Goal: Information Seeking & Learning: Learn about a topic

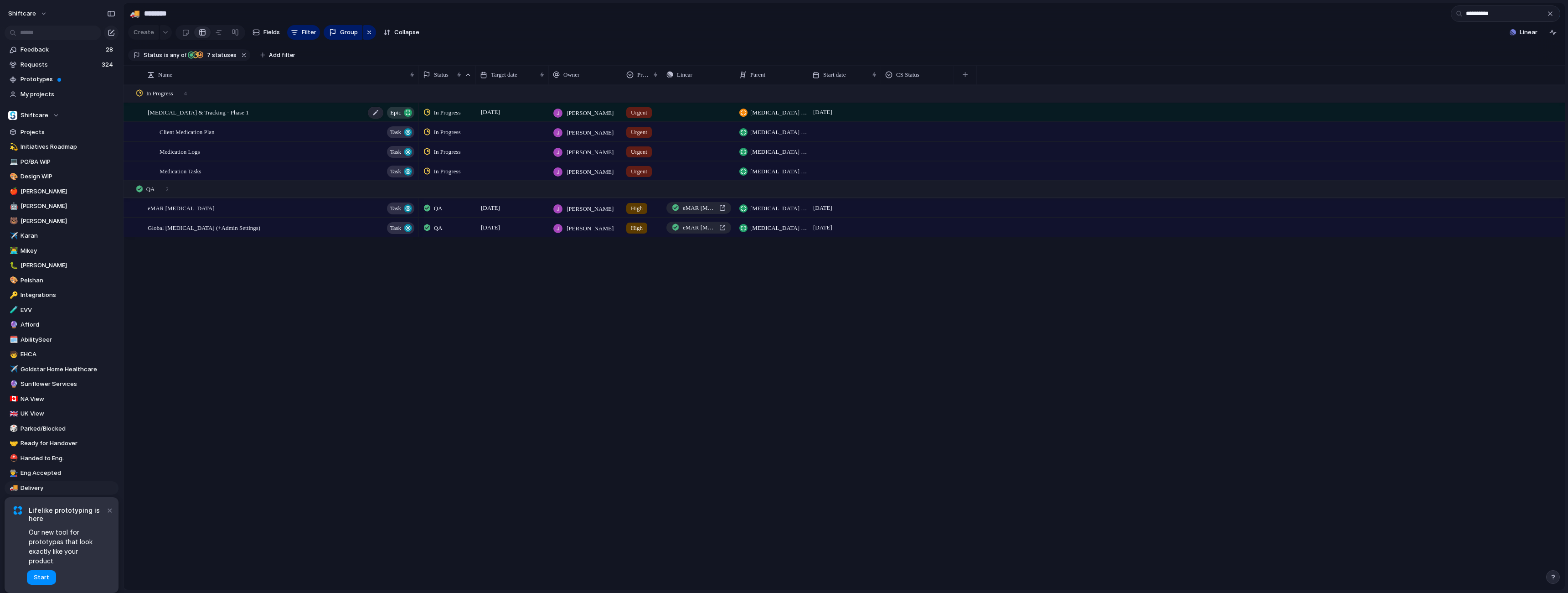
type input "**********"
click at [219, 117] on span "Medication Management & Tracking - Phase 1" at bounding box center [198, 112] width 101 height 10
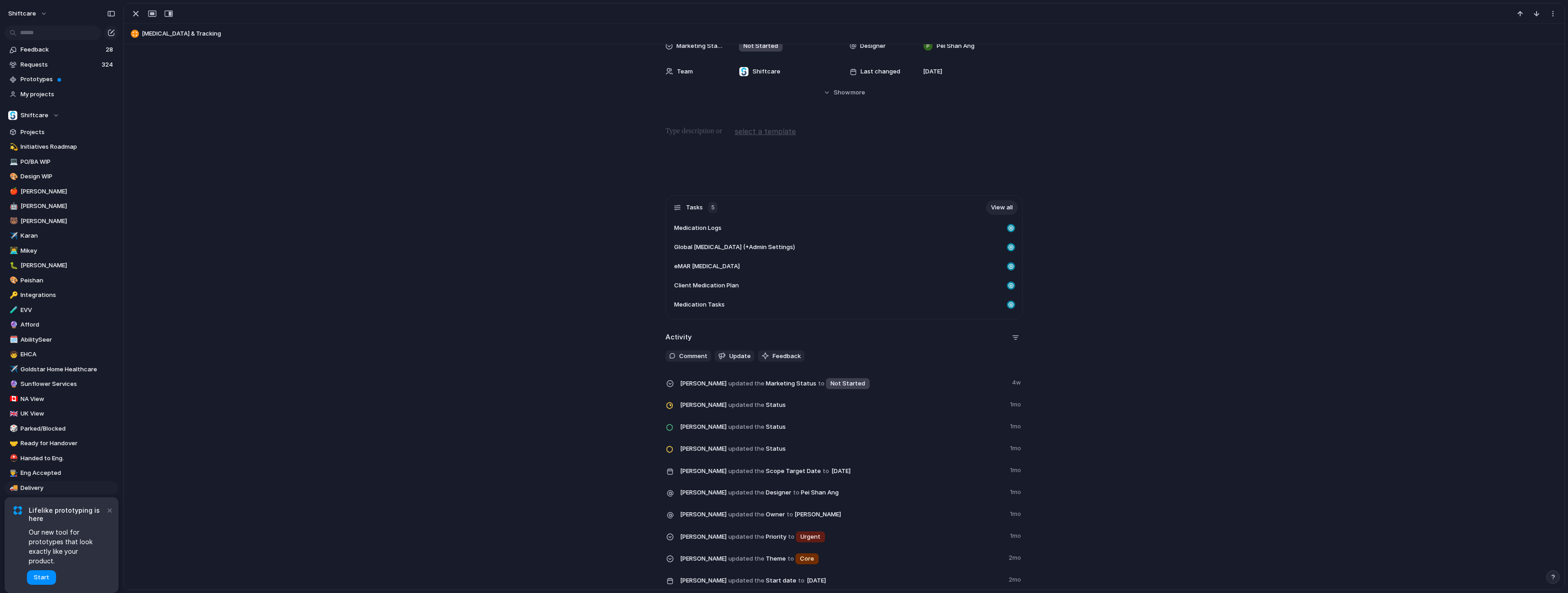
scroll to position [305, 0]
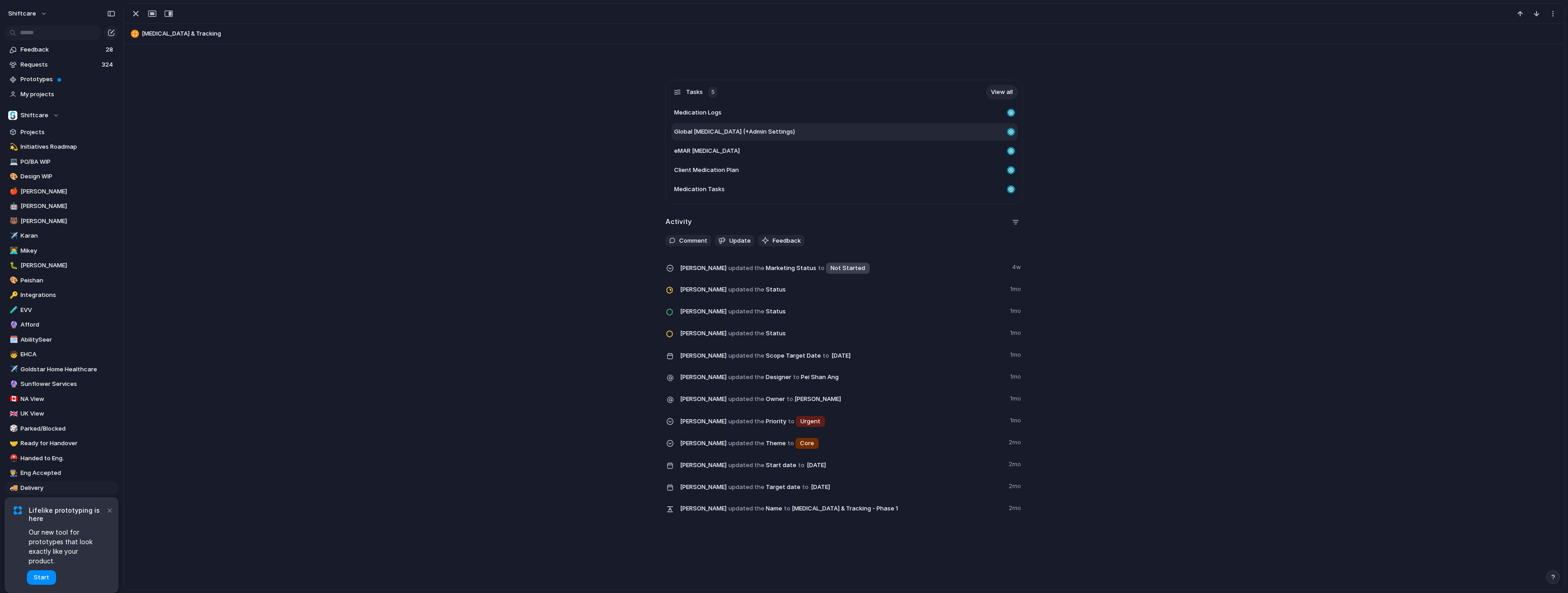
click at [724, 135] on span "Global Medication Management (+Admin Settings)" at bounding box center [735, 132] width 121 height 9
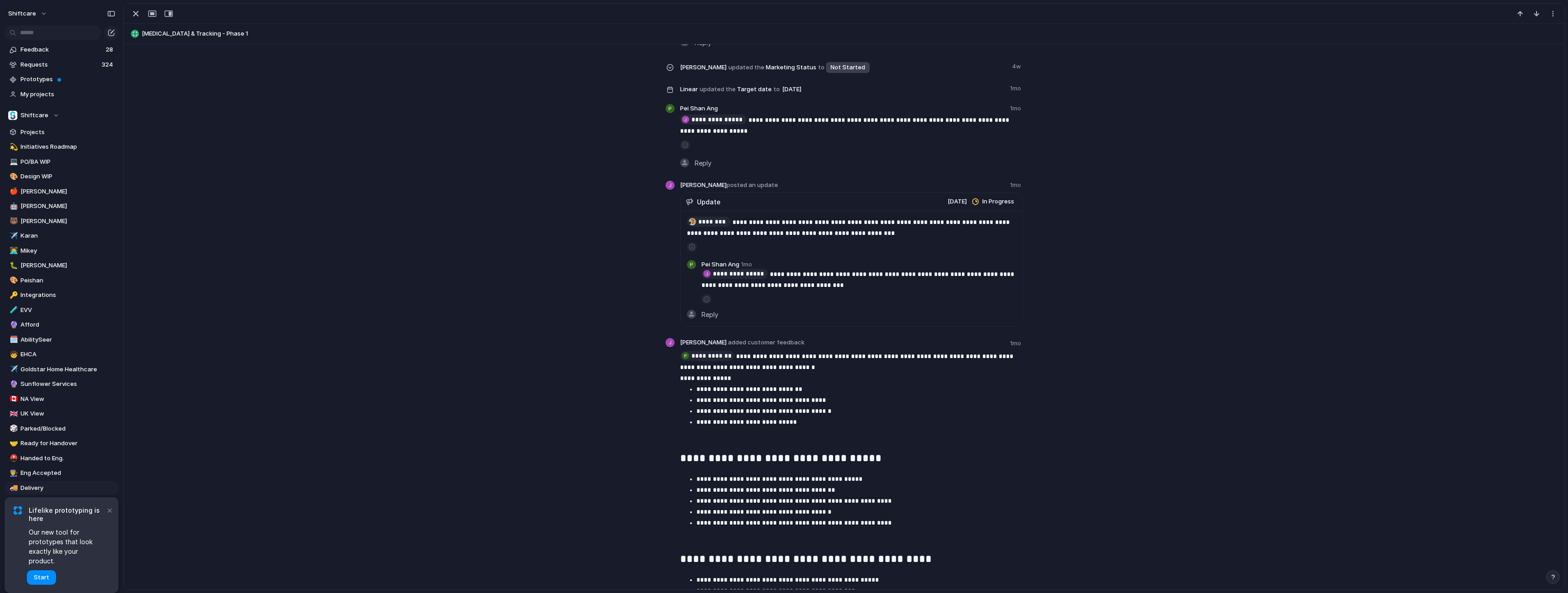
scroll to position [1999, 0]
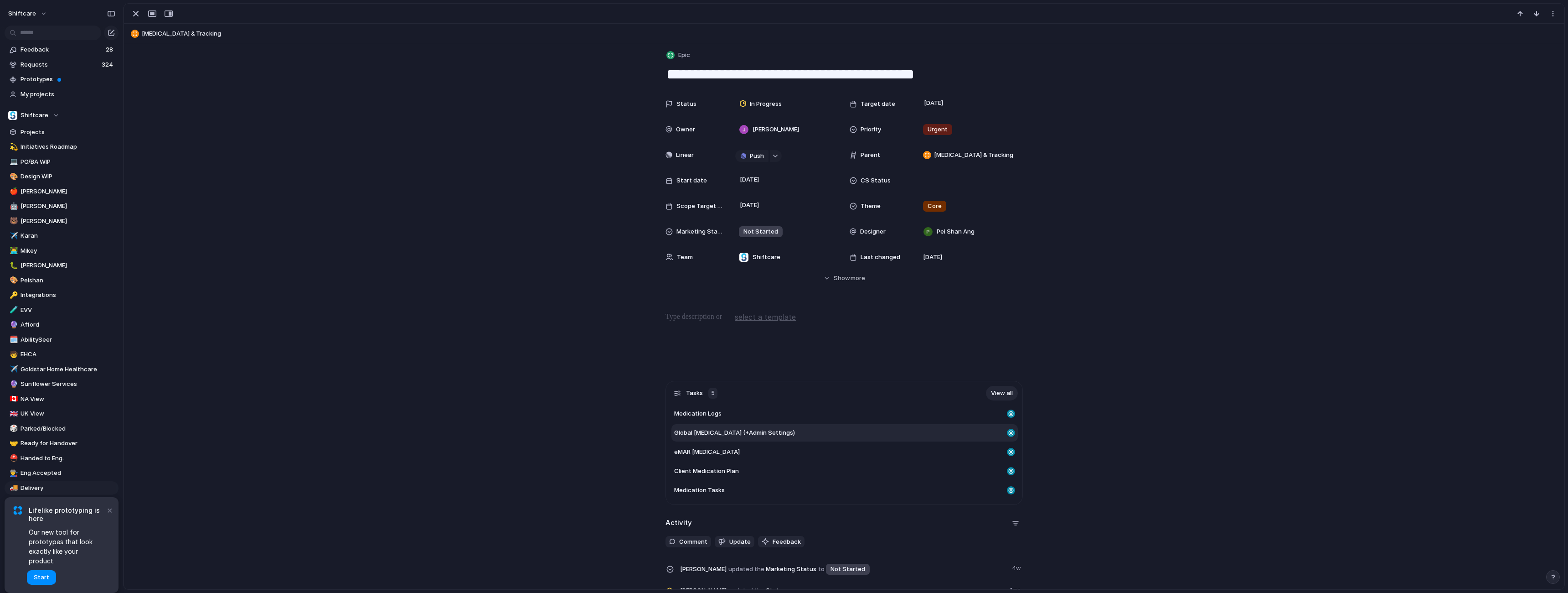
scroll to position [7, 0]
click at [704, 447] on span "eMAR Medication Management" at bounding box center [708, 450] width 66 height 9
click at [694, 466] on span "Client Medication Plan" at bounding box center [707, 469] width 64 height 9
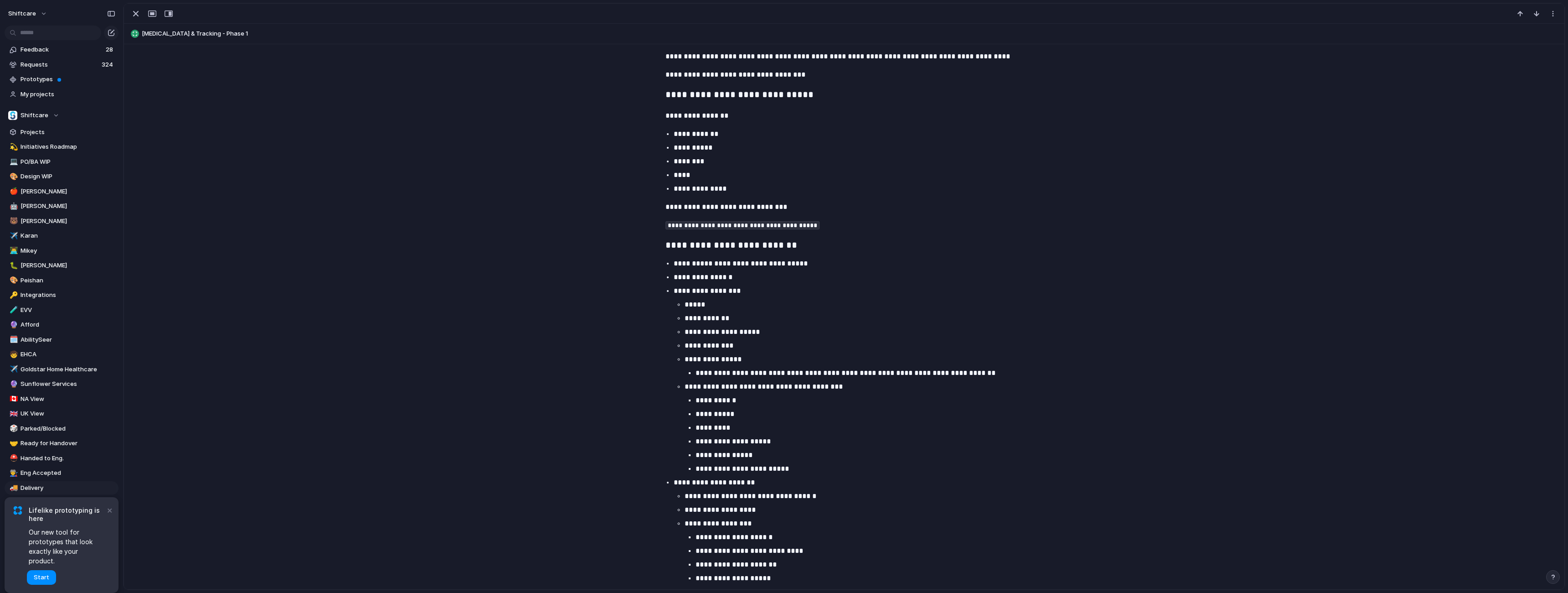
scroll to position [795, 0]
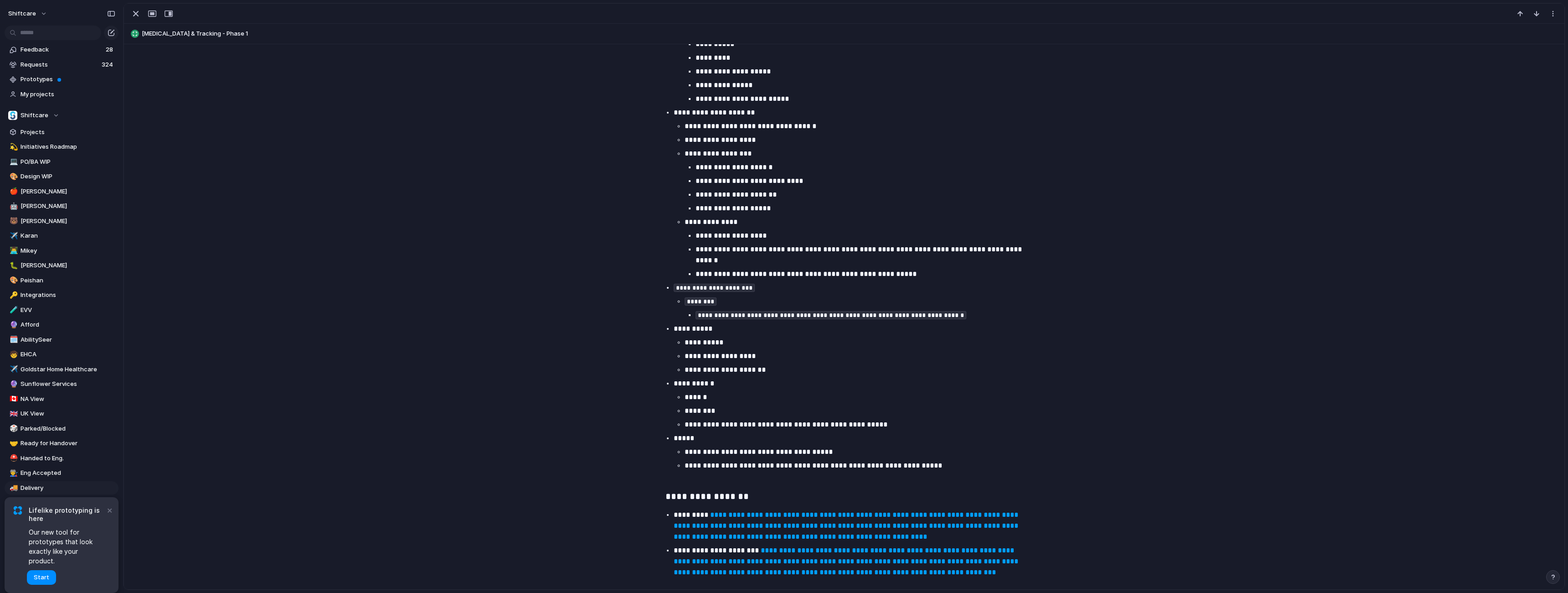
scroll to position [305, 0]
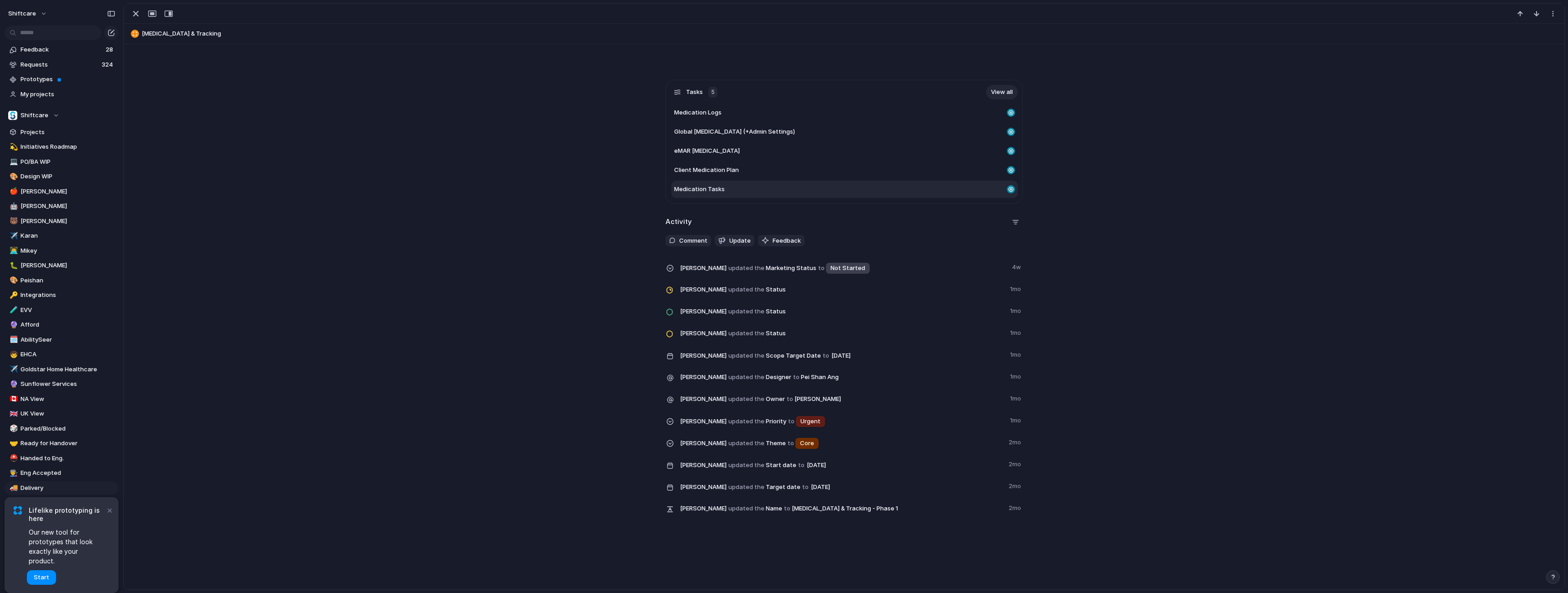
click at [685, 193] on span "Medication Tasks" at bounding box center [699, 189] width 50 height 9
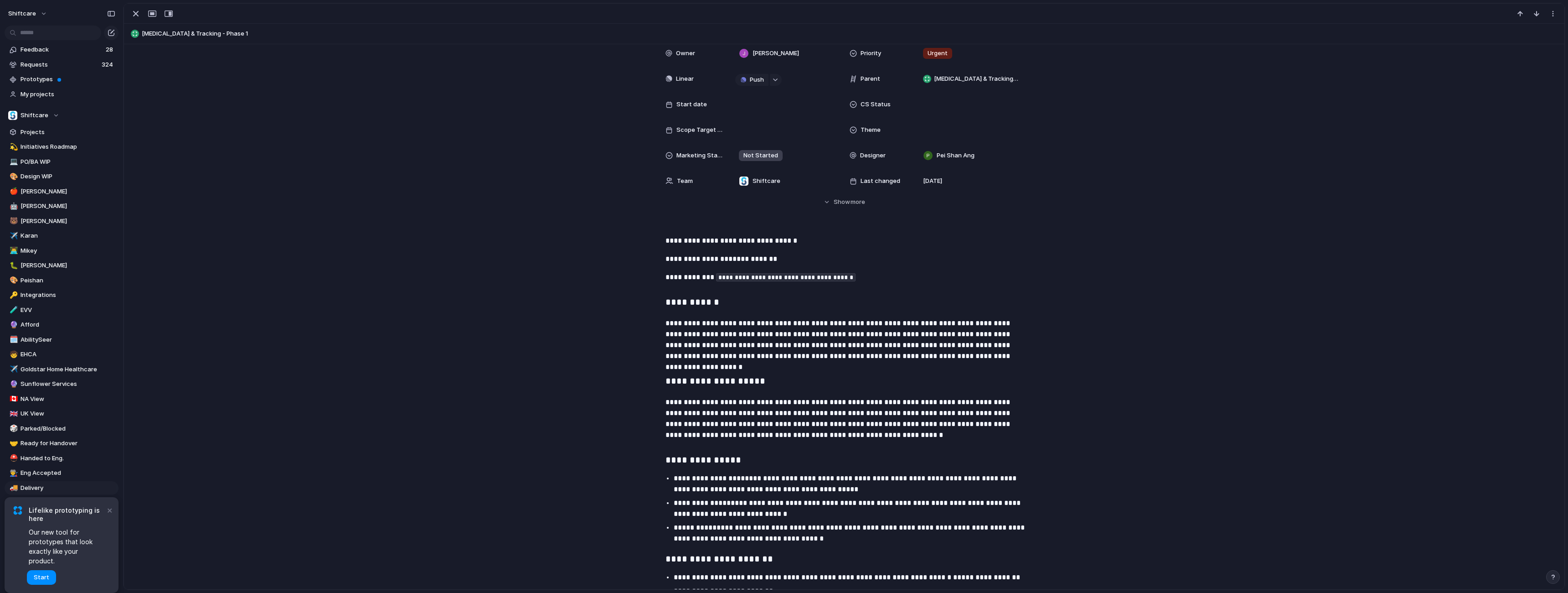
scroll to position [66, 0]
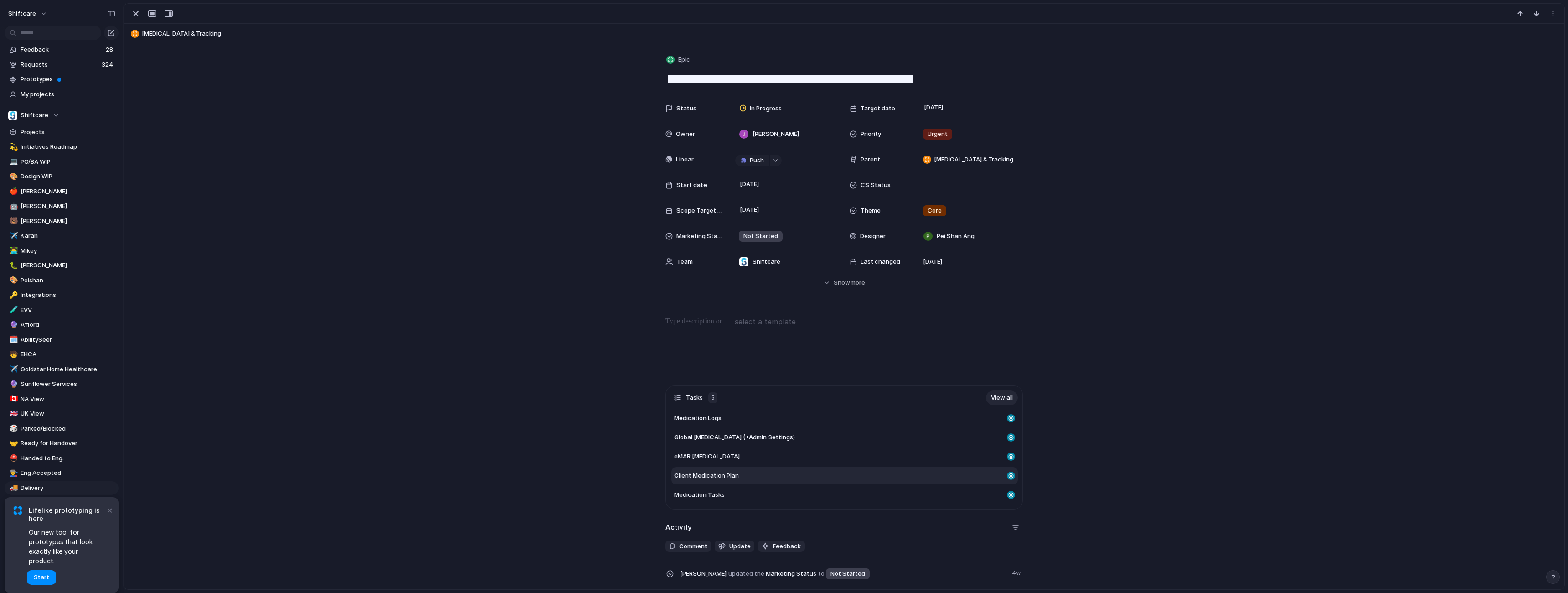
click at [694, 475] on span "Client Medication Plan" at bounding box center [707, 476] width 64 height 9
type textarea "**********"
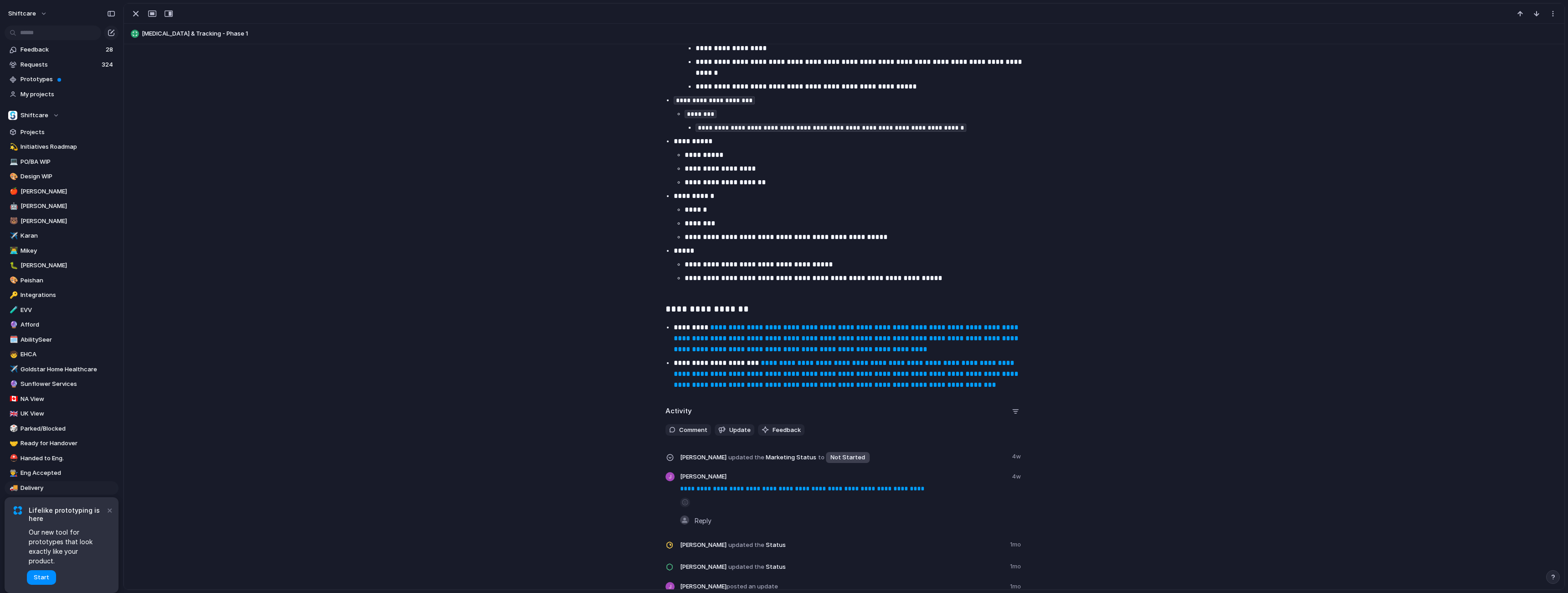
scroll to position [996, 0]
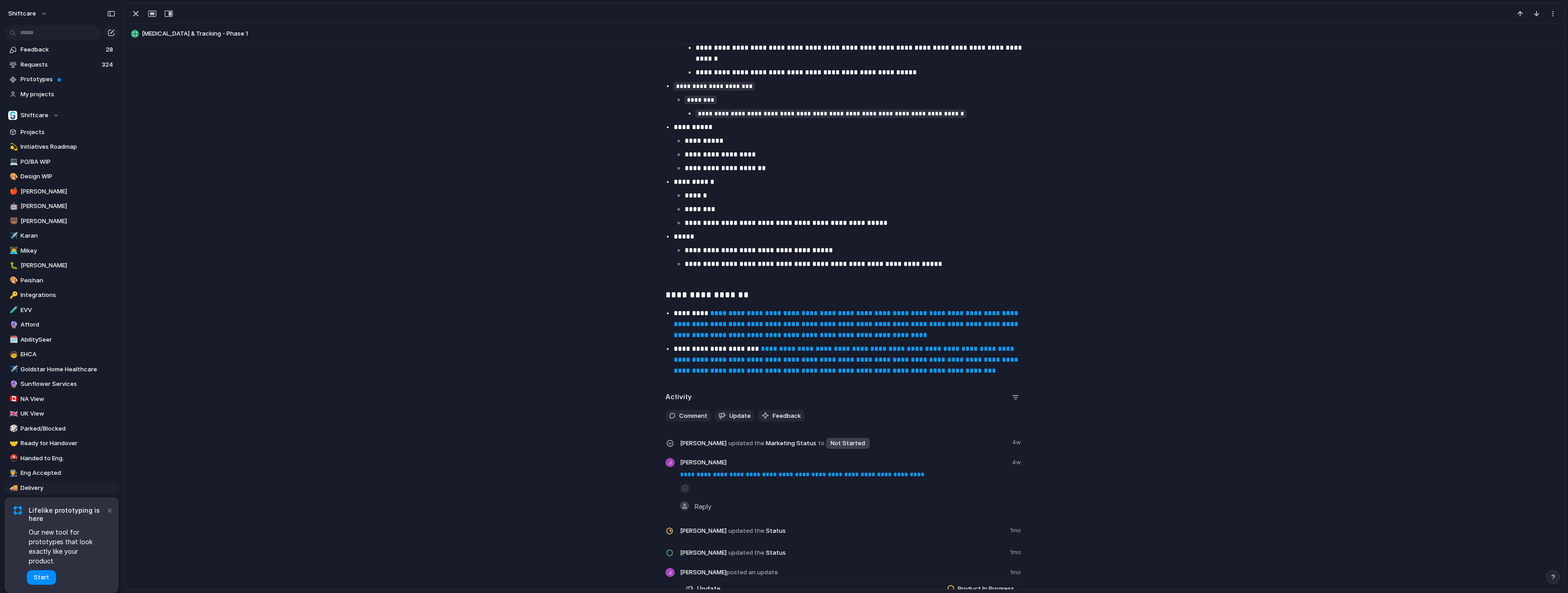
click at [749, 316] on strong "**********" at bounding box center [847, 324] width 347 height 29
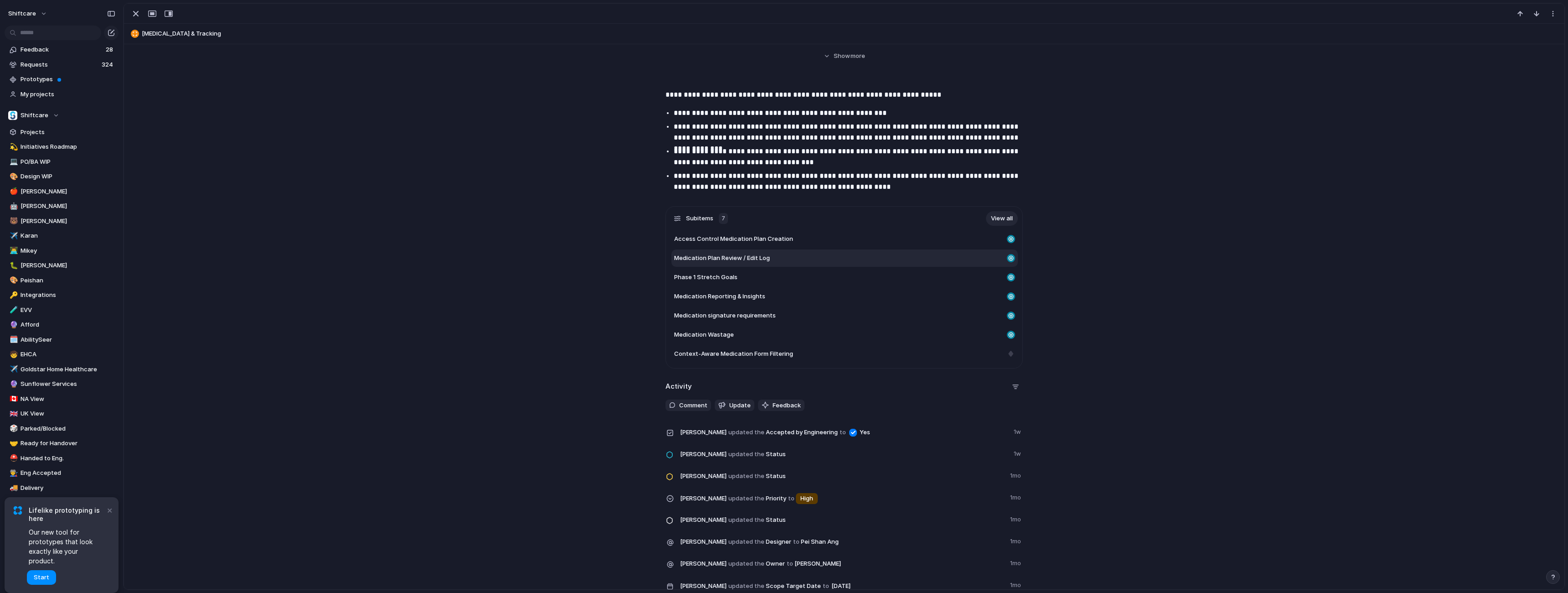
scroll to position [171, 0]
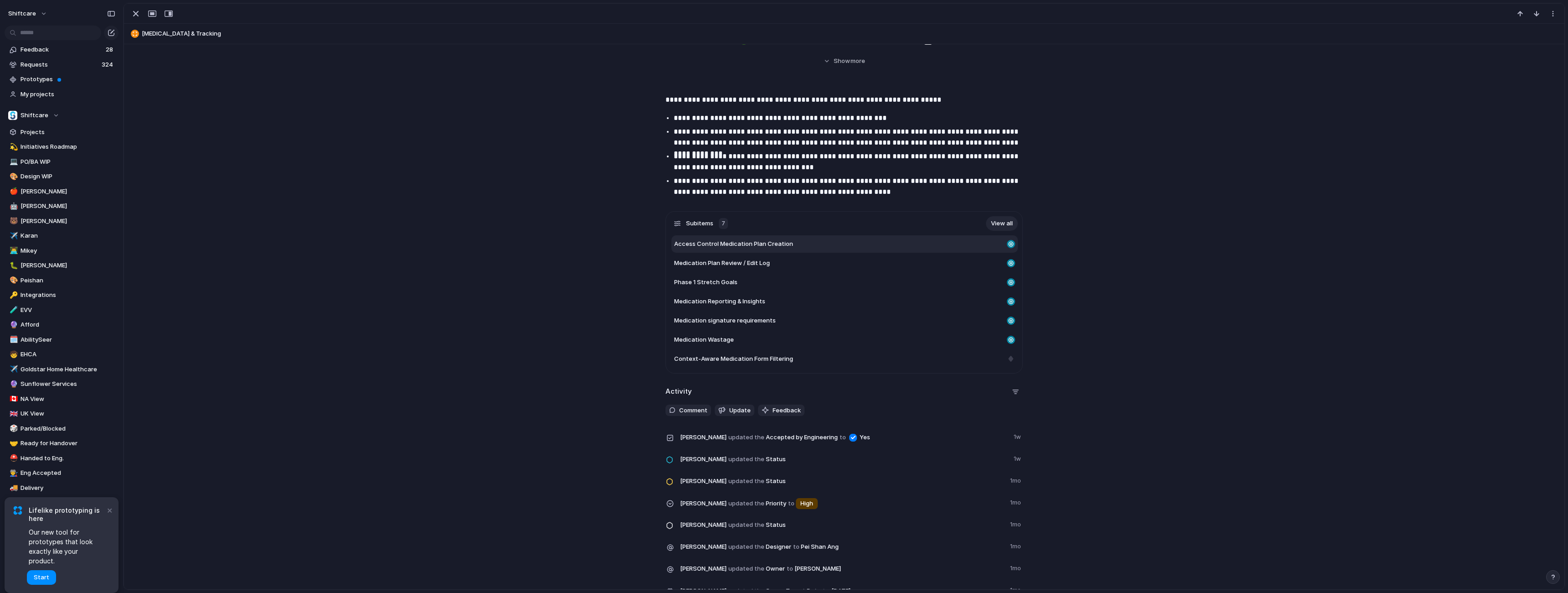
click at [751, 245] on span "Access Control Medication Plan Creation" at bounding box center [734, 244] width 119 height 9
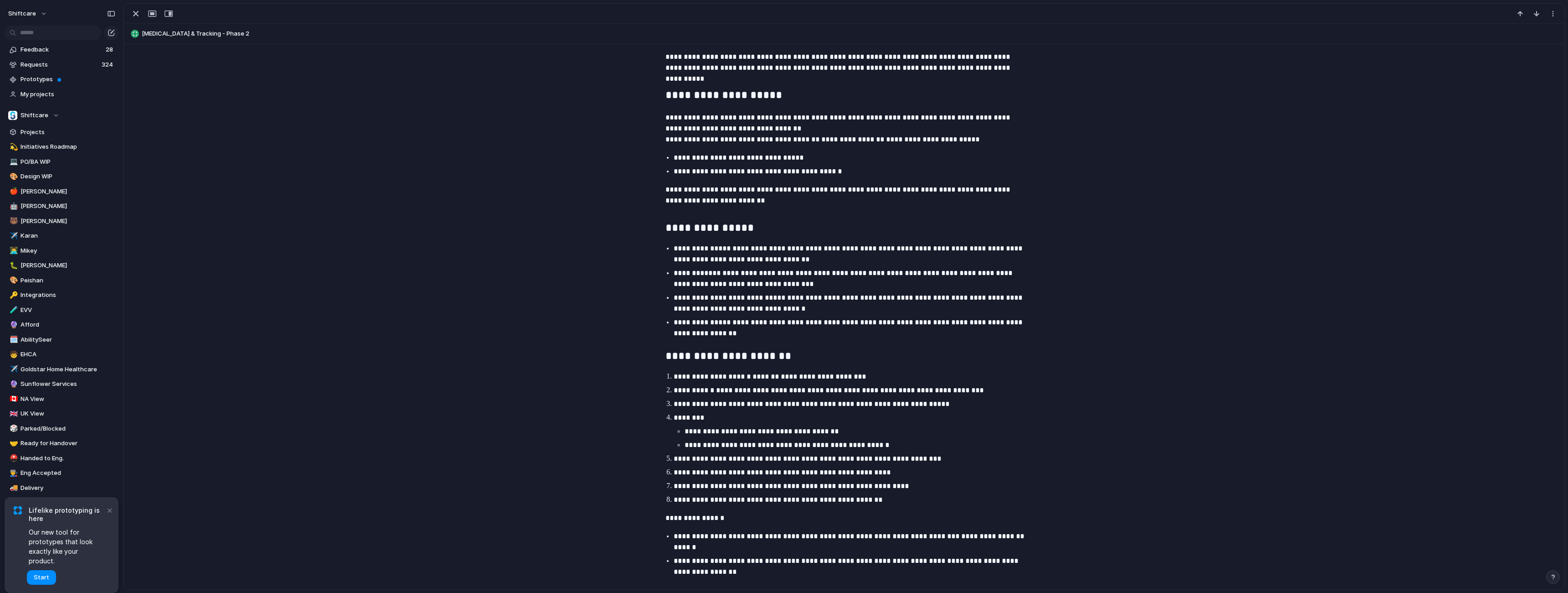
scroll to position [715, 0]
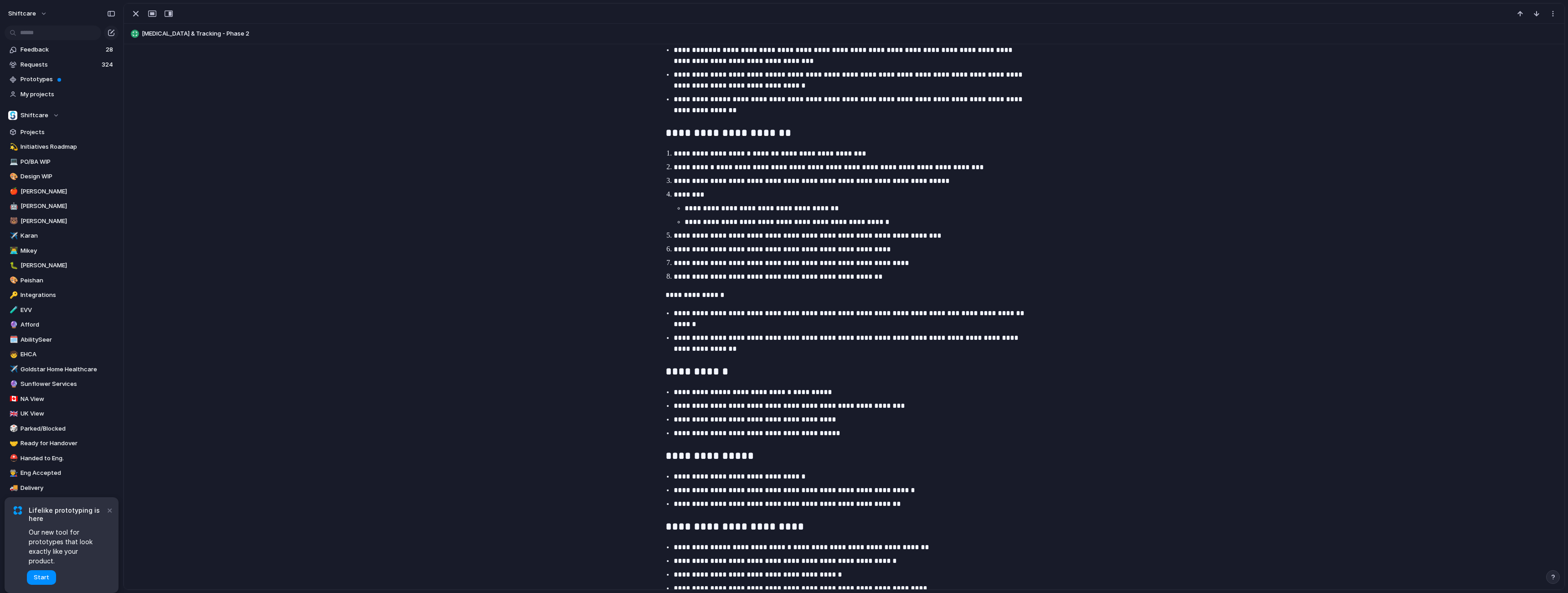
scroll to position [340, 0]
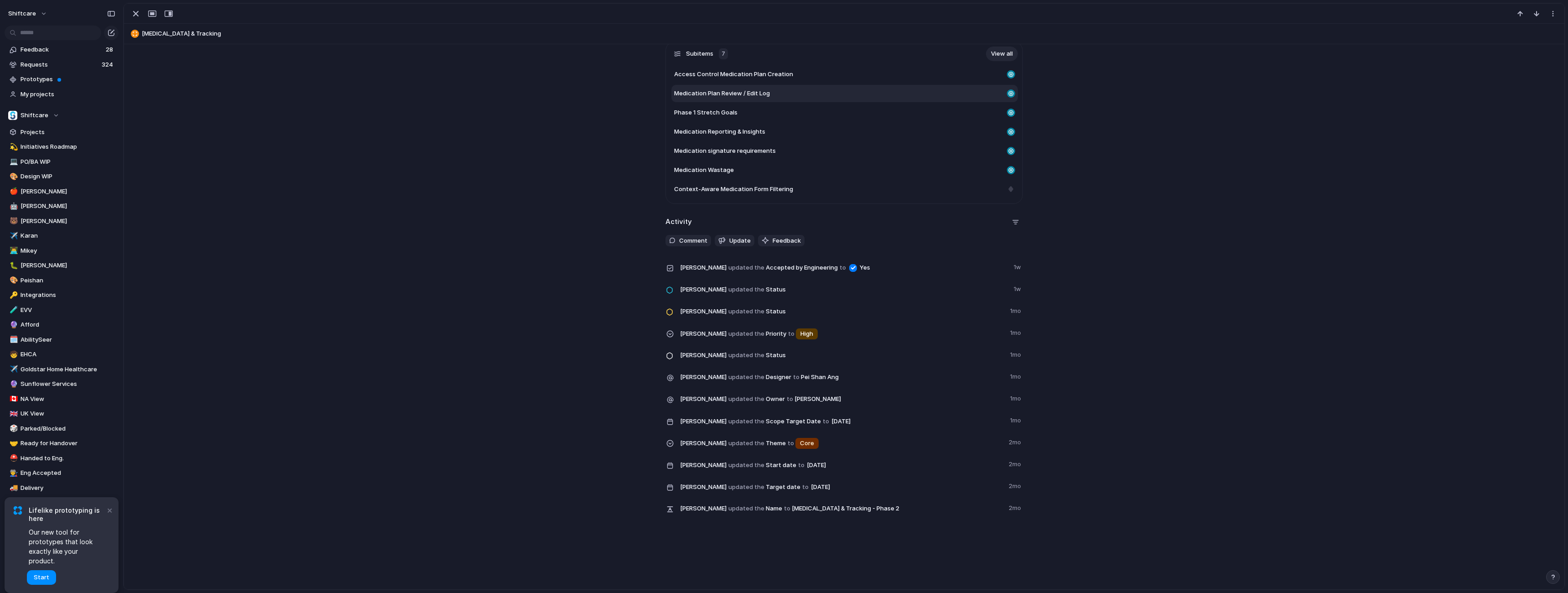
click at [721, 97] on div "Medication Plan Review / Edit Log" at bounding box center [845, 94] width 347 height 18
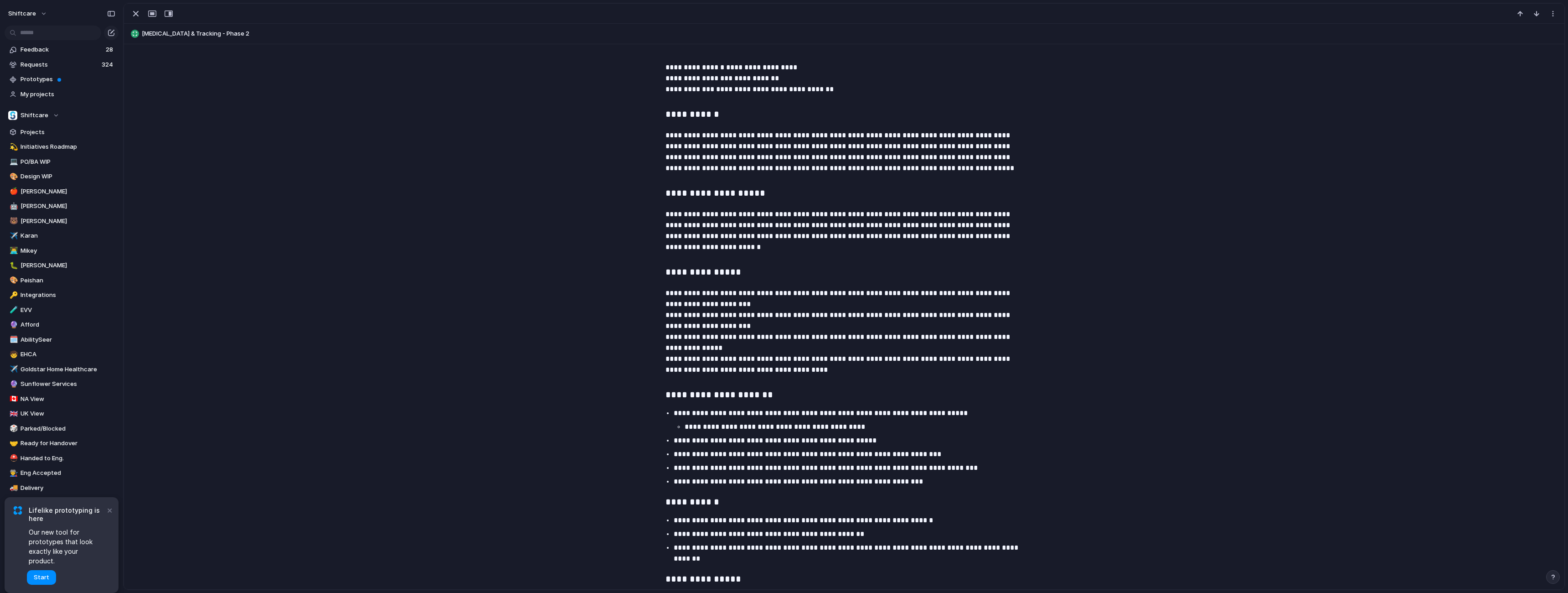
scroll to position [715, 0]
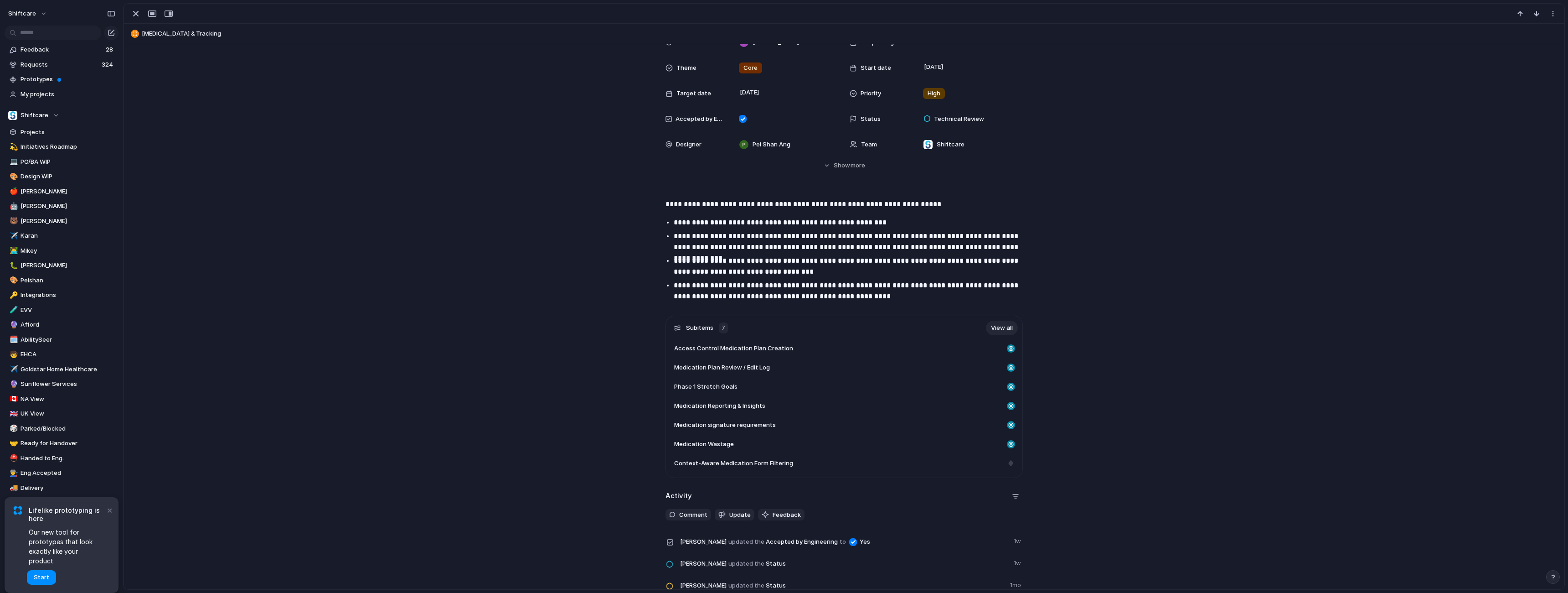
scroll to position [280, 0]
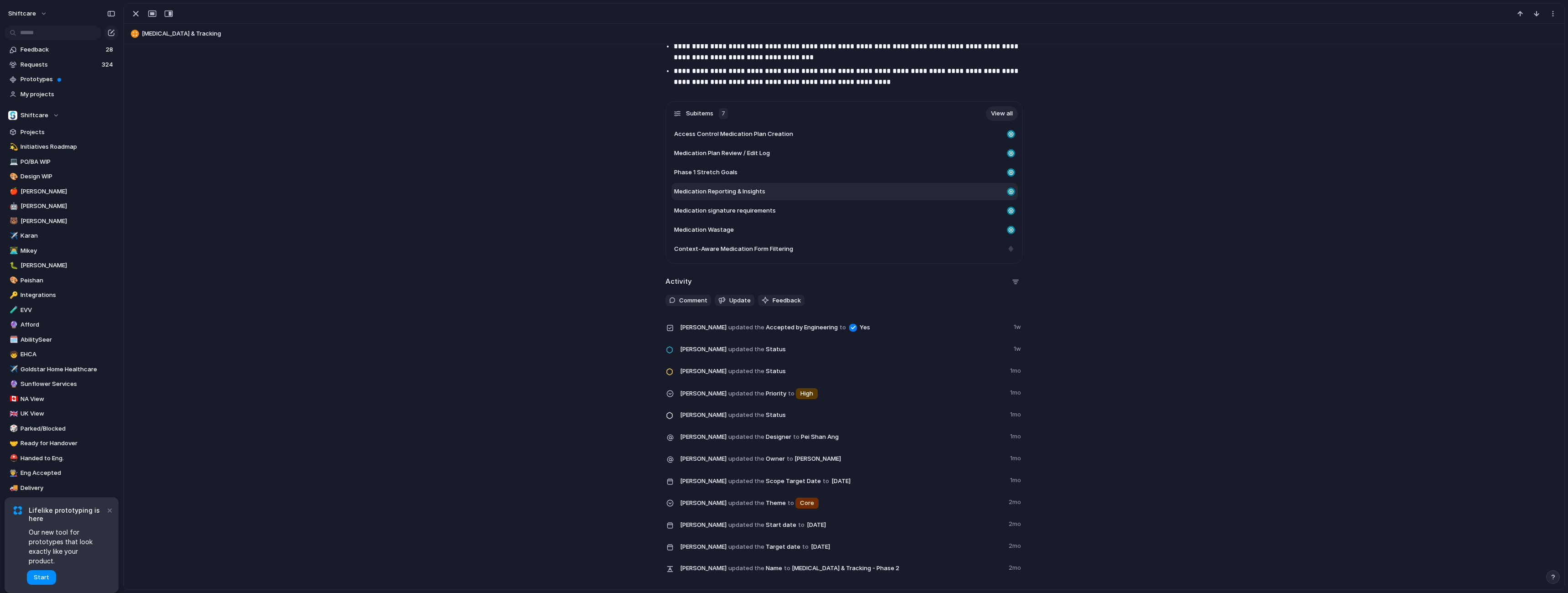
click at [728, 193] on span "Medication Reporting & Insights" at bounding box center [720, 191] width 91 height 9
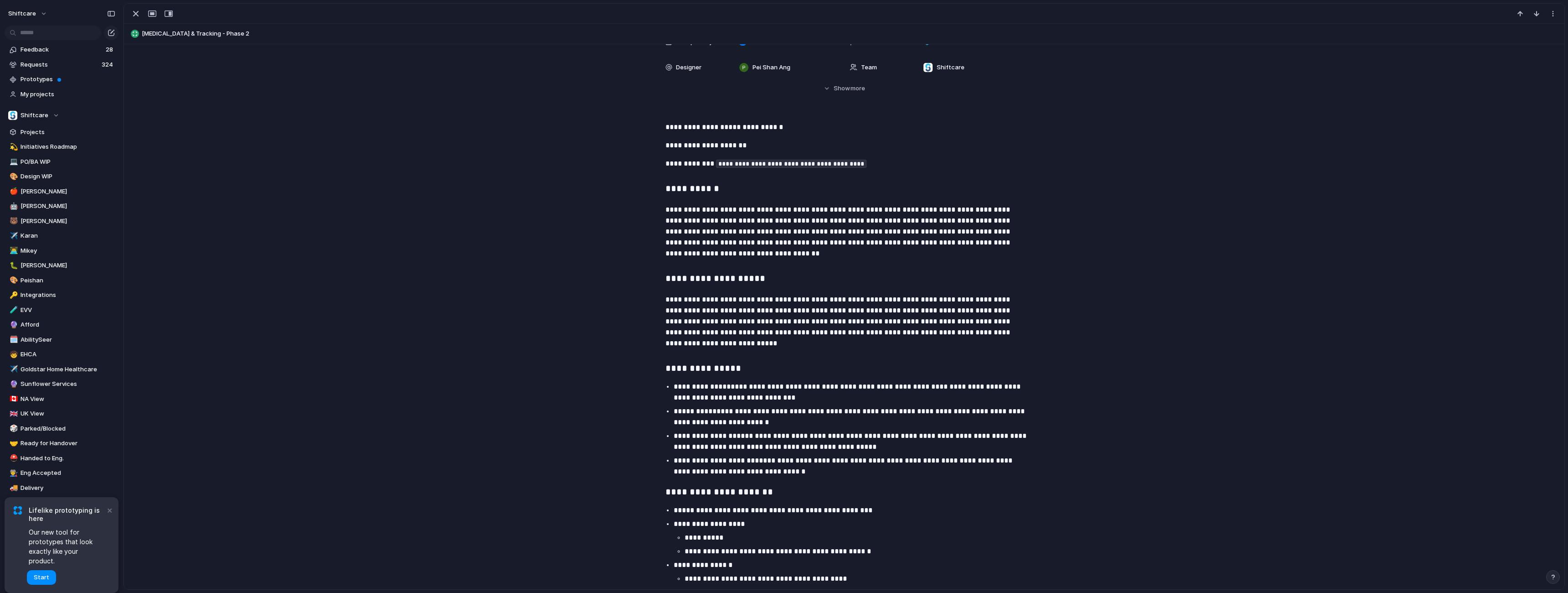
scroll to position [1772, 0]
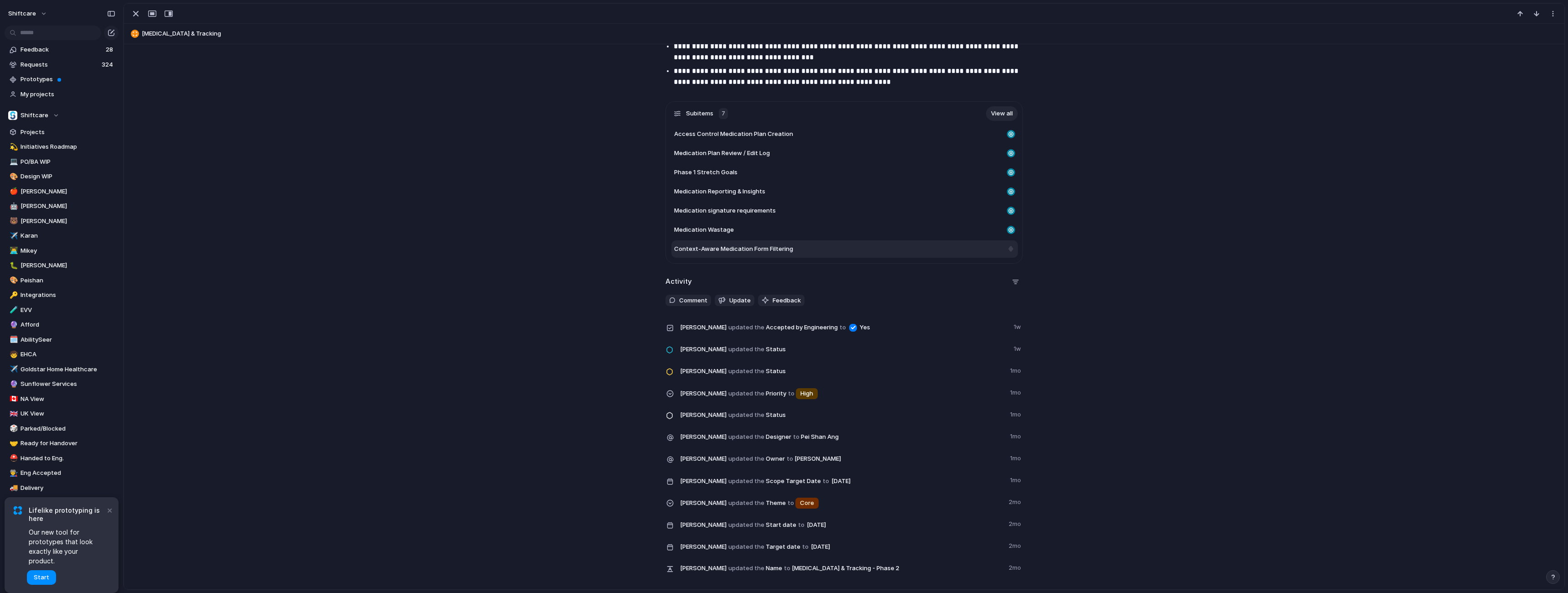
click at [713, 253] on span "Context-Aware Medication Form Filtering" at bounding box center [734, 249] width 119 height 9
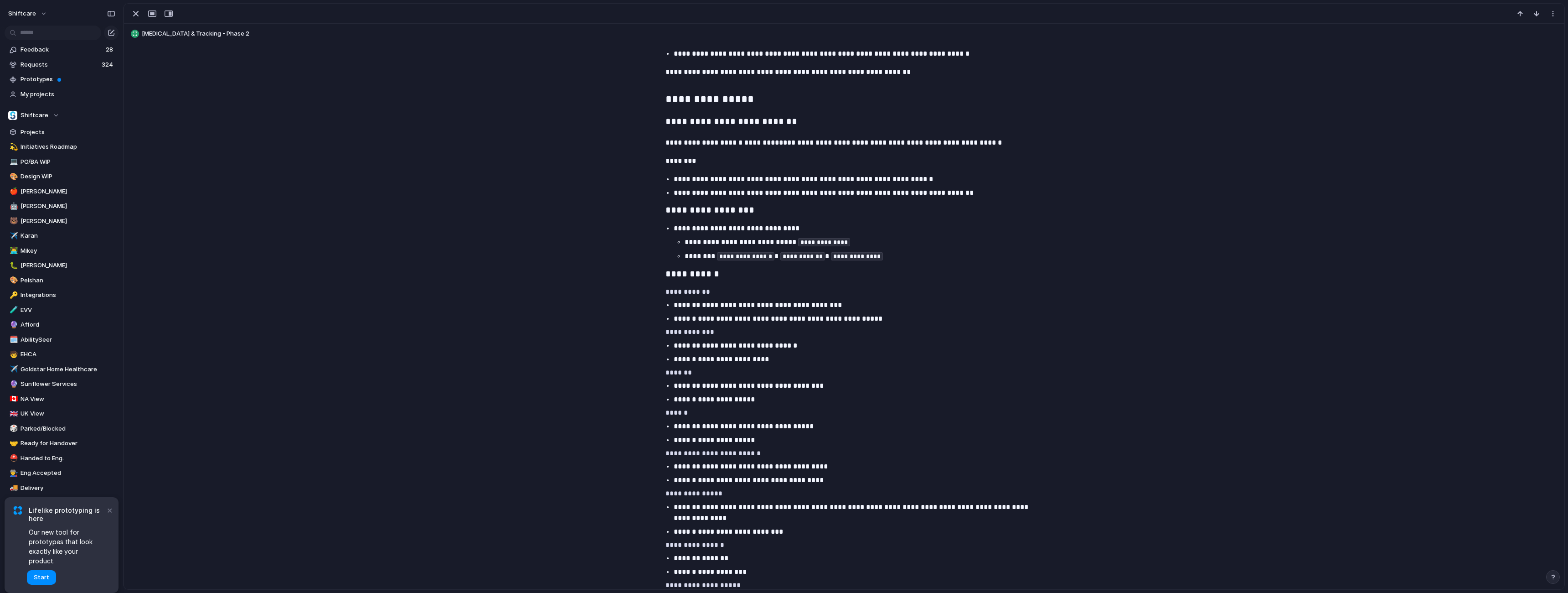
scroll to position [389, 0]
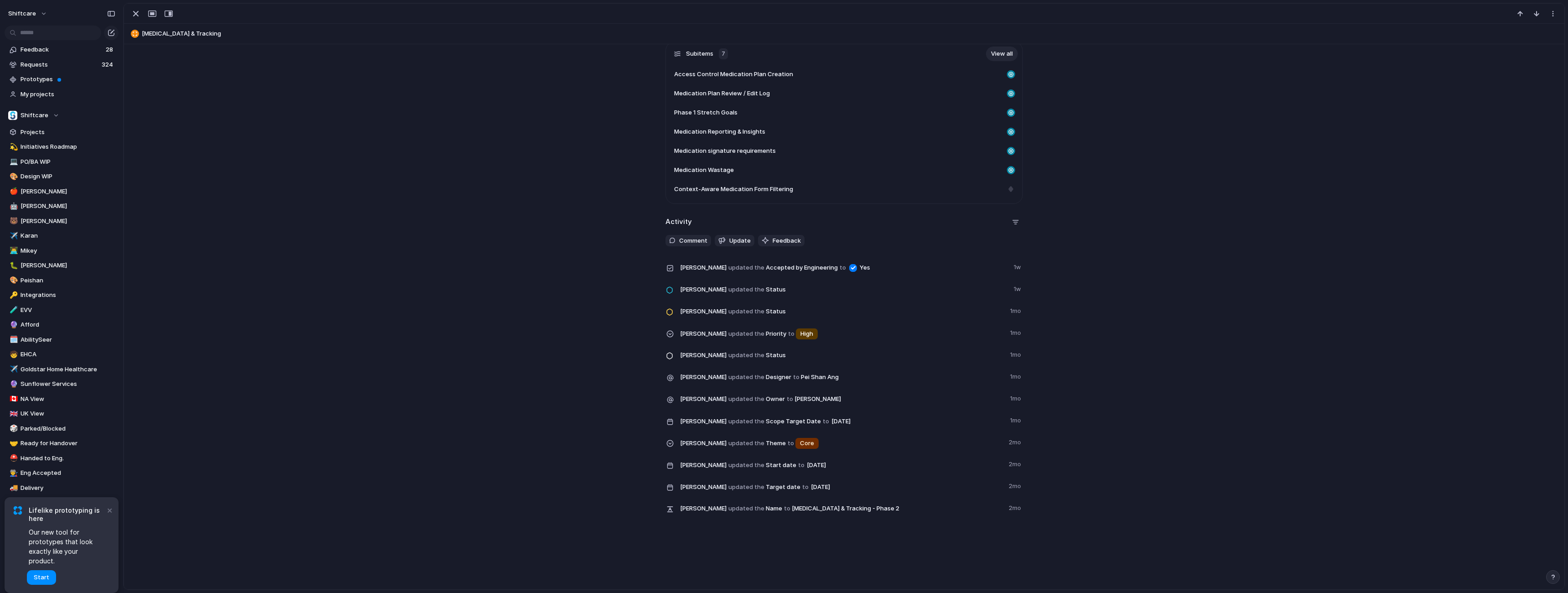
scroll to position [340, 0]
click at [738, 71] on span "Access Control Medication Plan Creation" at bounding box center [734, 74] width 119 height 9
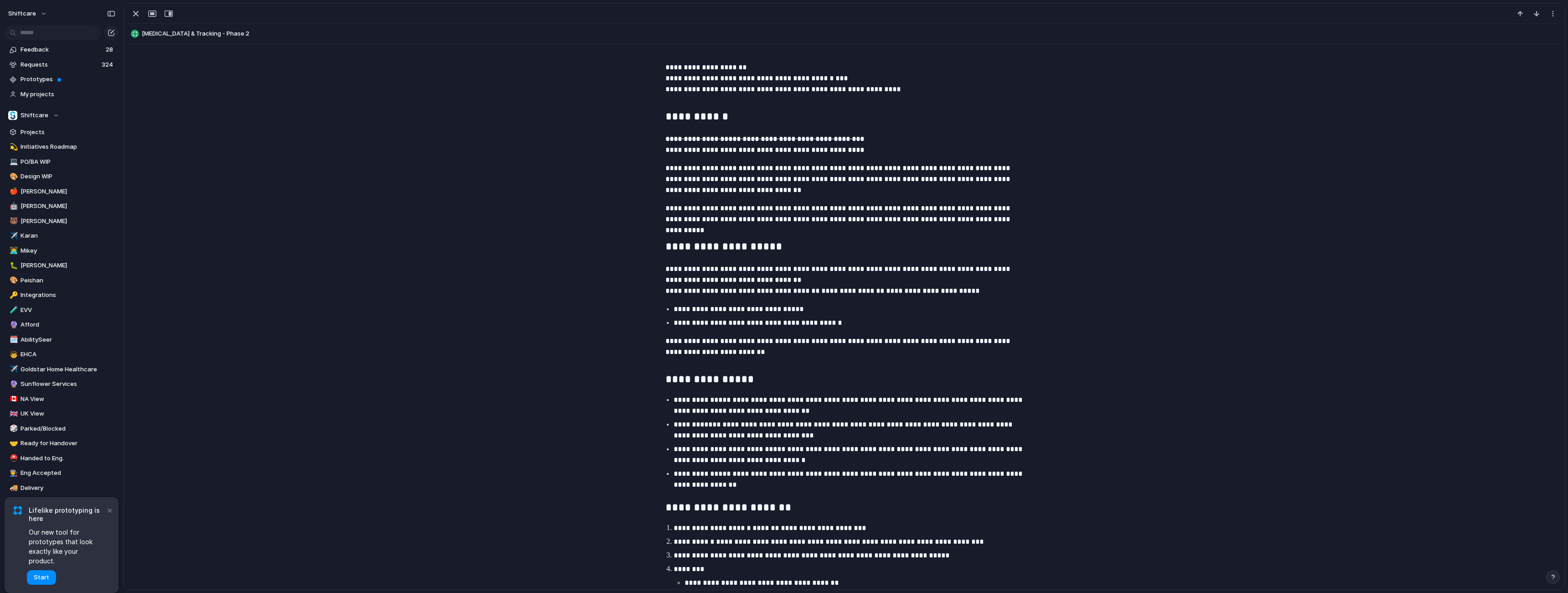
scroll to position [527, 0]
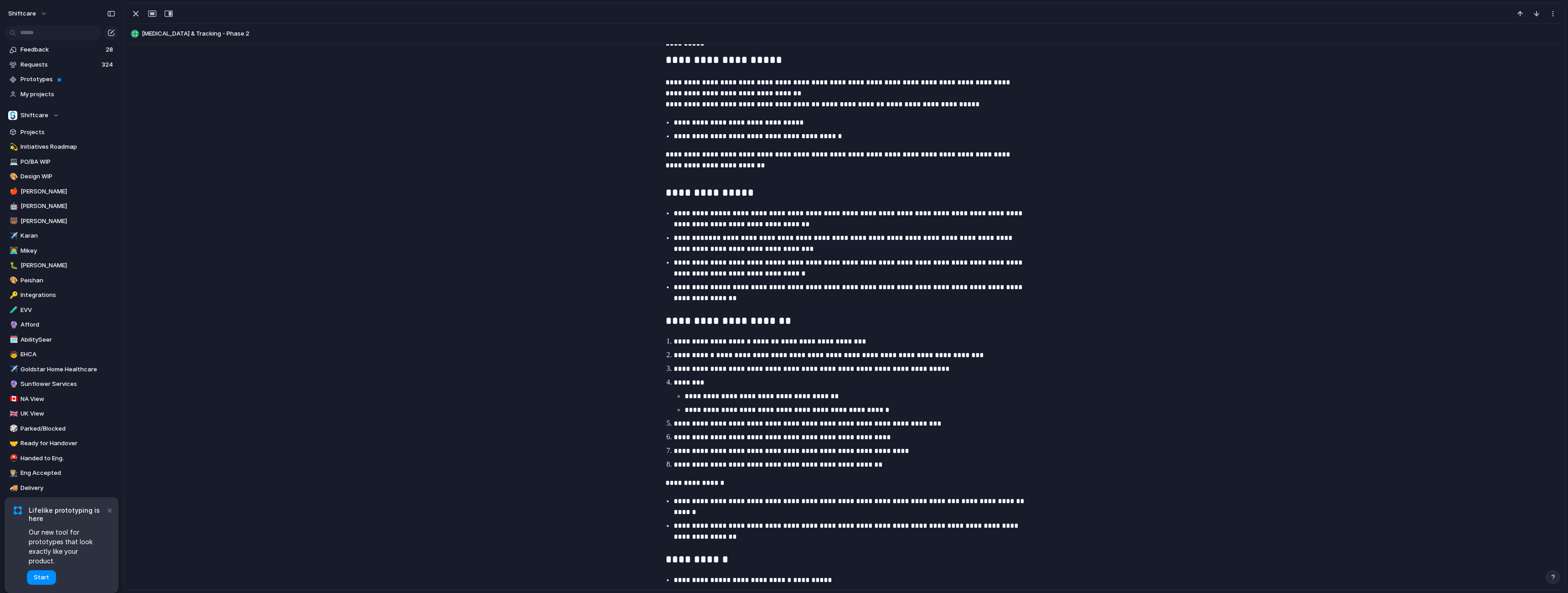
type textarea "**********"
